Goal: Entertainment & Leisure: Consume media (video, audio)

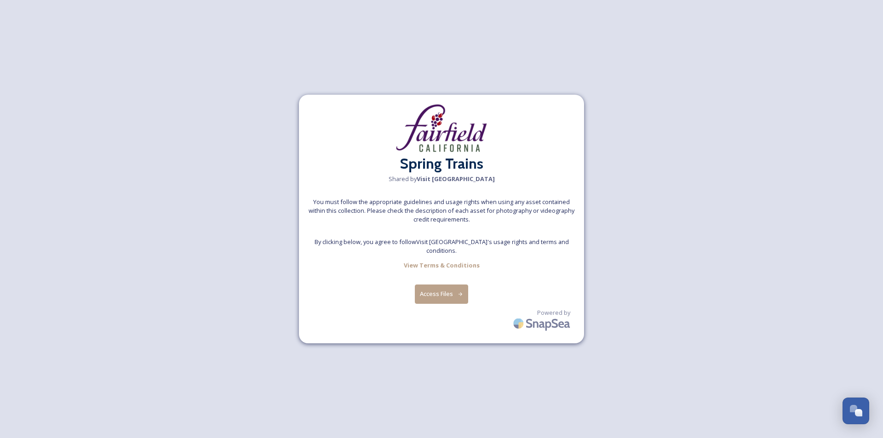
click at [442, 285] on button "Access Files" at bounding box center [442, 294] width 54 height 19
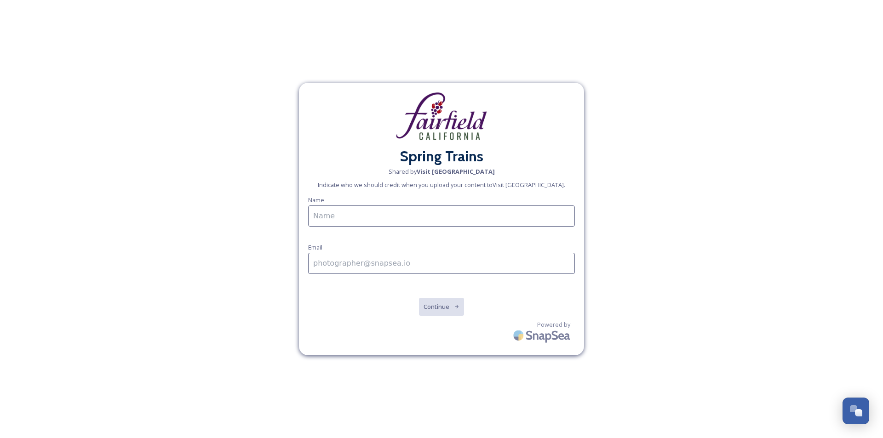
click at [332, 218] on input at bounding box center [441, 216] width 267 height 21
type input "j"
type input "[PERSON_NAME]"
click at [313, 265] on input at bounding box center [441, 263] width 267 height 21
type input "[PERSON_NAME][EMAIL_ADDRESS][DOMAIN_NAME]"
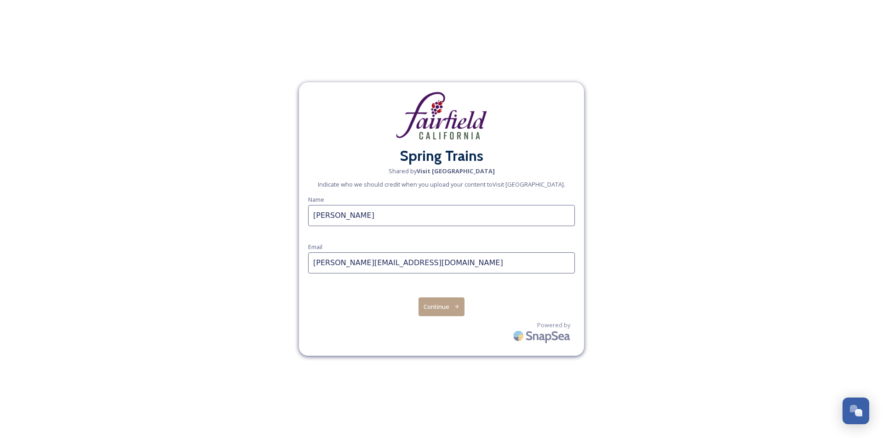
click at [437, 303] on button "Continue" at bounding box center [442, 307] width 46 height 19
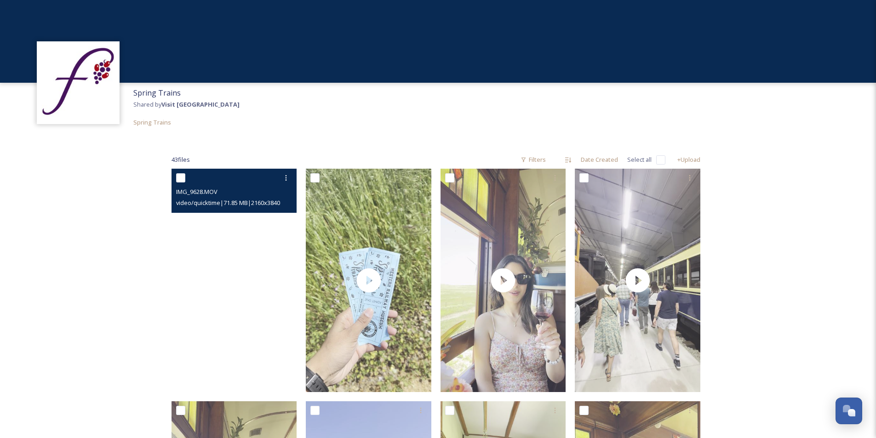
click at [233, 278] on video "IMG_9628.MOV" at bounding box center [235, 280] width 126 height 223
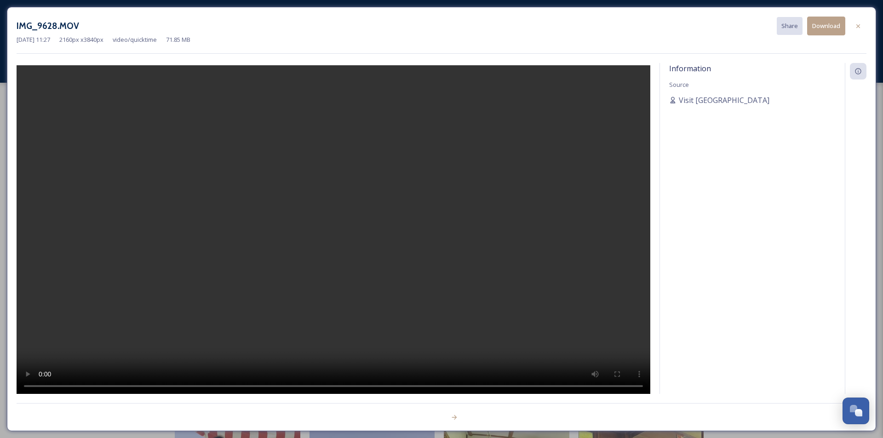
click at [324, 282] on video at bounding box center [334, 230] width 634 height 331
click at [251, 380] on video at bounding box center [334, 230] width 634 height 331
click at [858, 23] on icon at bounding box center [858, 26] width 7 height 7
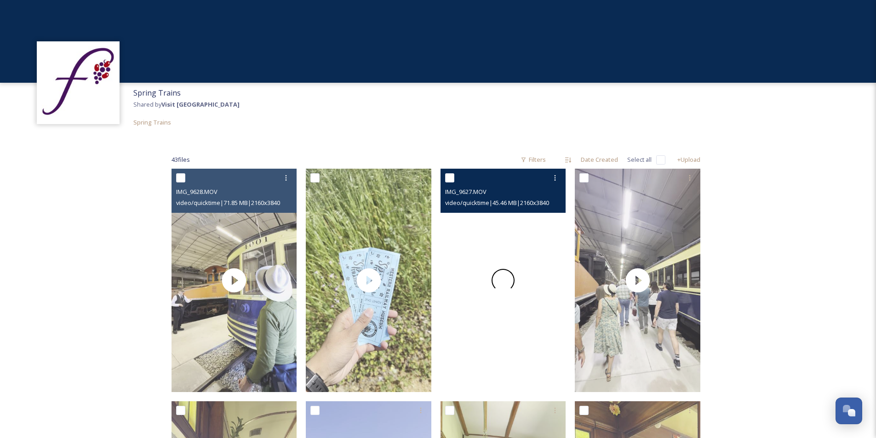
click at [501, 275] on span at bounding box center [503, 281] width 22 height 22
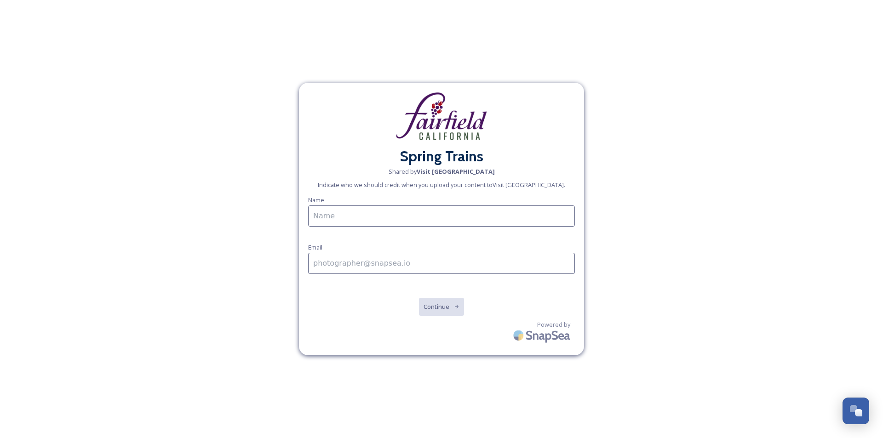
click at [338, 219] on input at bounding box center [441, 216] width 267 height 21
type input "[PERSON_NAME]"
click at [353, 265] on input at bounding box center [441, 263] width 267 height 21
type input "[PERSON_NAME][EMAIL_ADDRESS][DOMAIN_NAME]"
click at [437, 306] on button "Continue" at bounding box center [442, 307] width 46 height 19
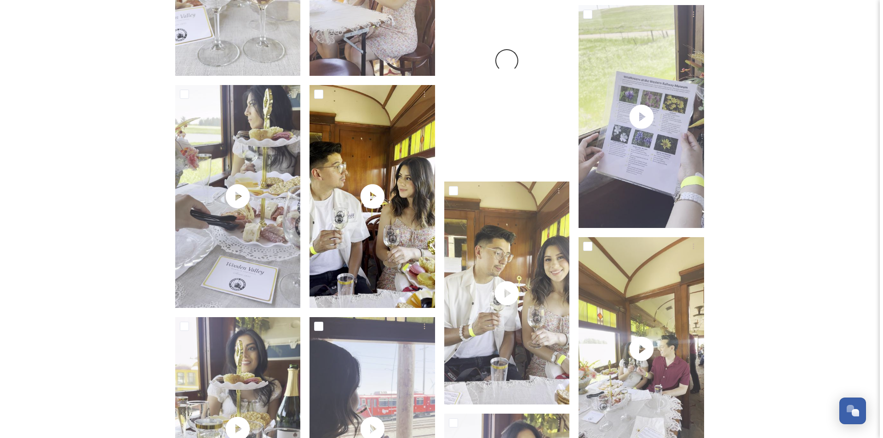
scroll to position [1564, 0]
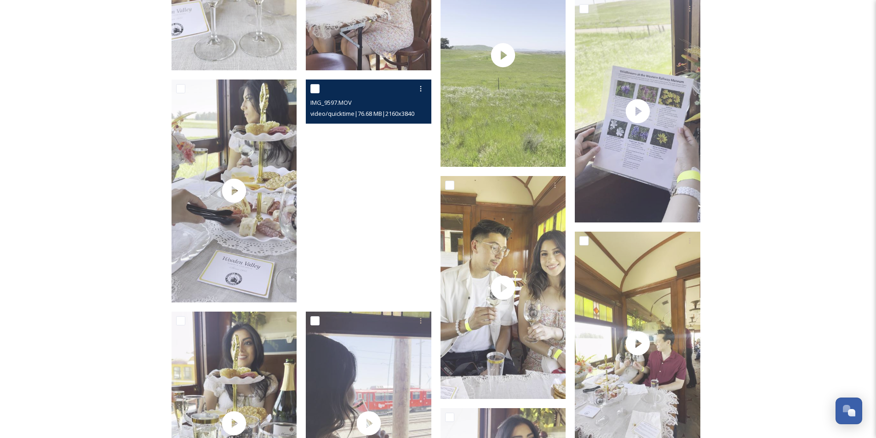
click at [389, 227] on video "IMG_9597.MOV" at bounding box center [369, 191] width 126 height 223
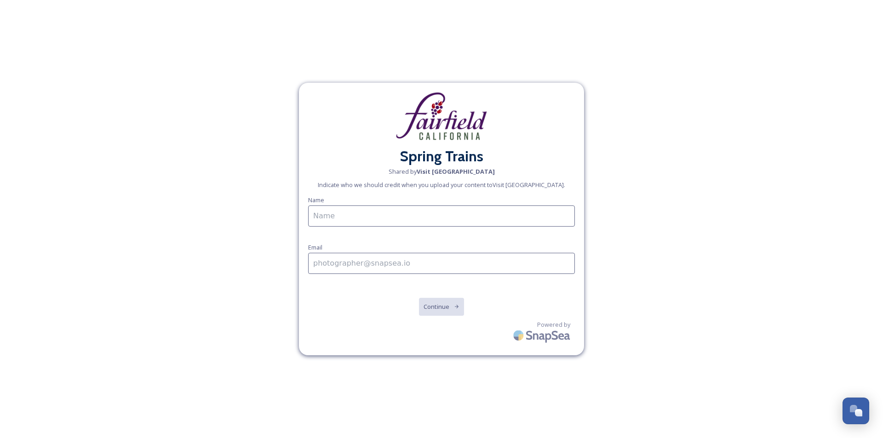
click at [334, 218] on input at bounding box center [441, 216] width 267 height 21
type input "[PERSON_NAME]"
click at [346, 267] on input at bounding box center [441, 263] width 267 height 21
type input "[PERSON_NAME][EMAIL_ADDRESS][DOMAIN_NAME]"
click at [438, 303] on button "Continue" at bounding box center [442, 307] width 46 height 19
